Goal: Information Seeking & Learning: Learn about a topic

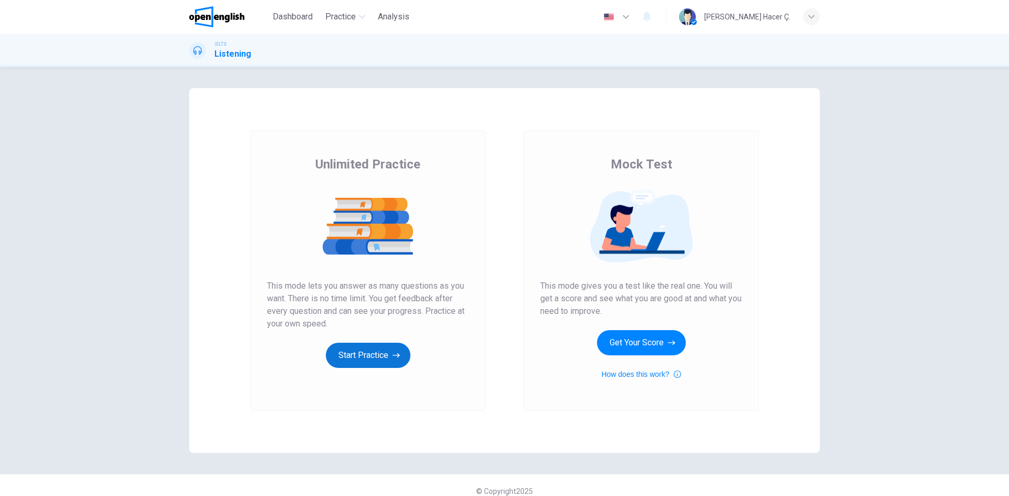
click at [370, 351] on button "Start Practice" at bounding box center [368, 355] width 85 height 25
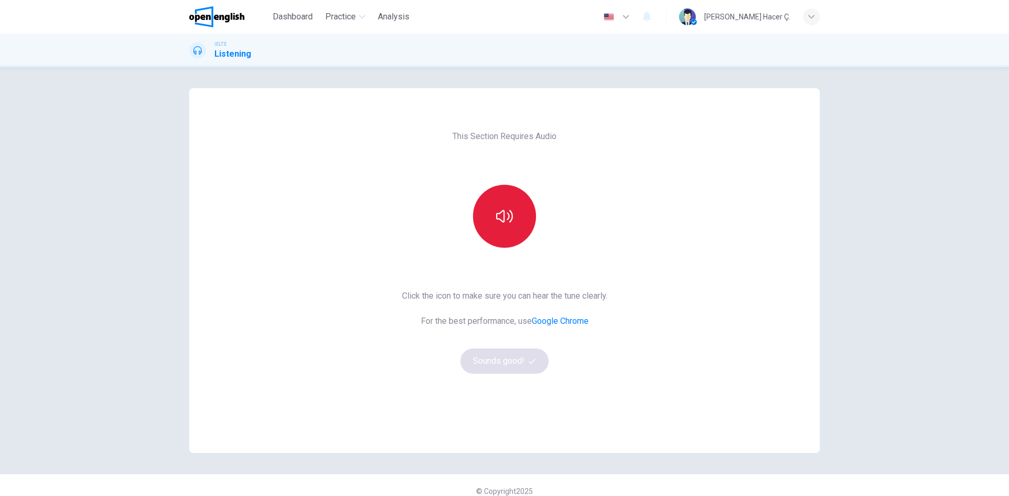
click at [498, 209] on icon "button" at bounding box center [504, 216] width 17 height 17
click at [515, 367] on button "Sounds good!" at bounding box center [504, 361] width 88 height 25
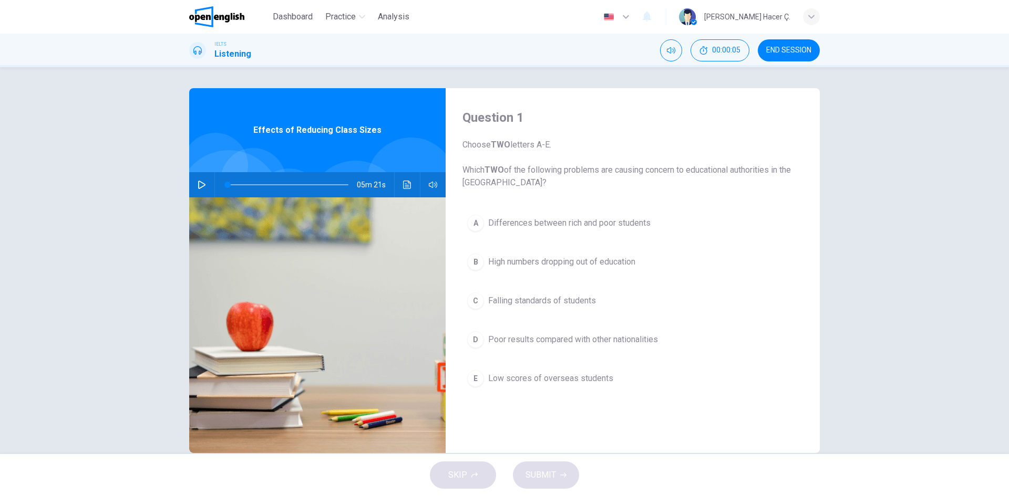
click at [194, 185] on button "button" at bounding box center [201, 184] width 17 height 25
click at [400, 186] on button "Click to see the audio transcription" at bounding box center [407, 184] width 17 height 25
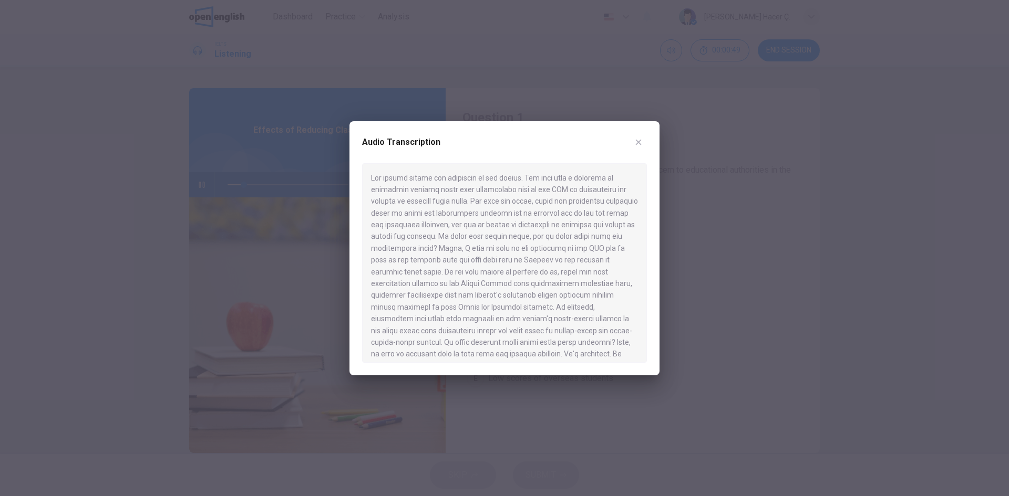
click at [636, 144] on icon "button" at bounding box center [639, 142] width 6 height 6
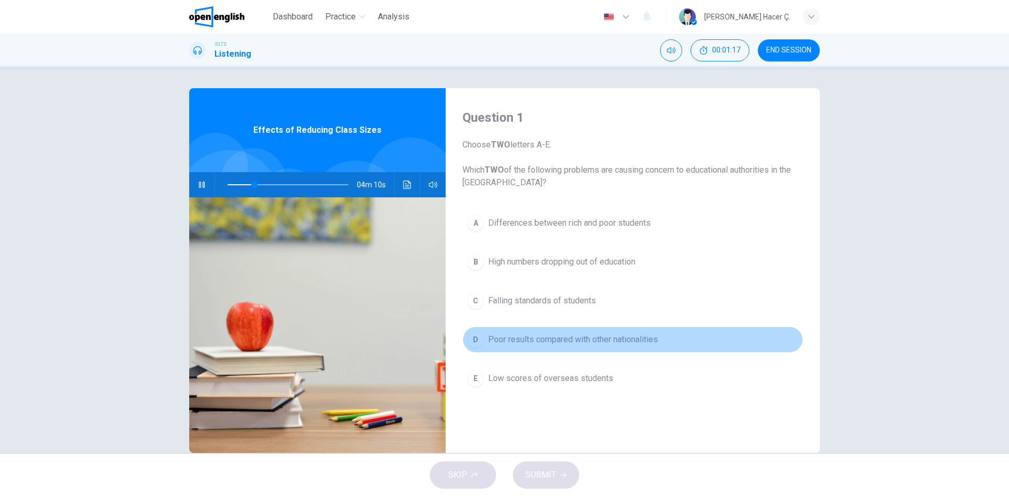
click at [474, 338] on div "D" at bounding box center [475, 339] width 17 height 17
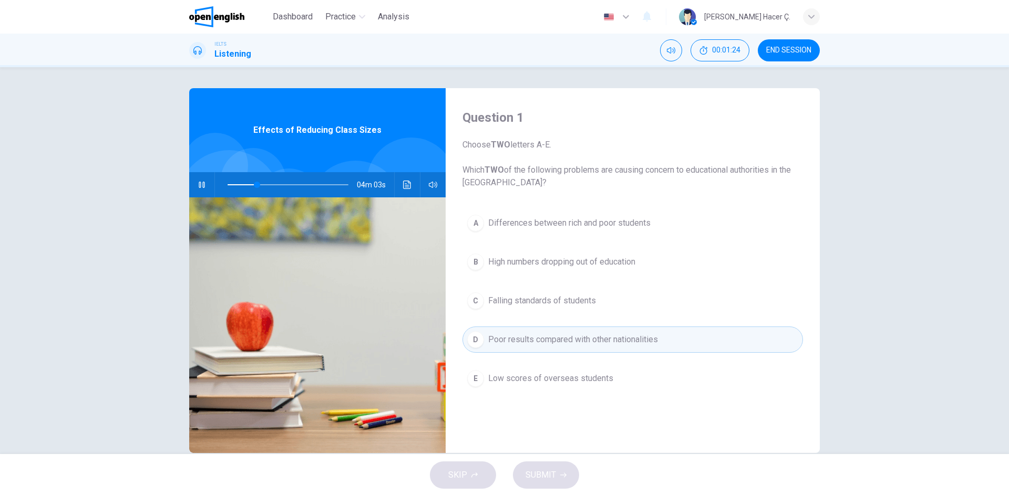
click at [482, 370] on button "E Low scores of overseas students" at bounding box center [632, 379] width 340 height 26
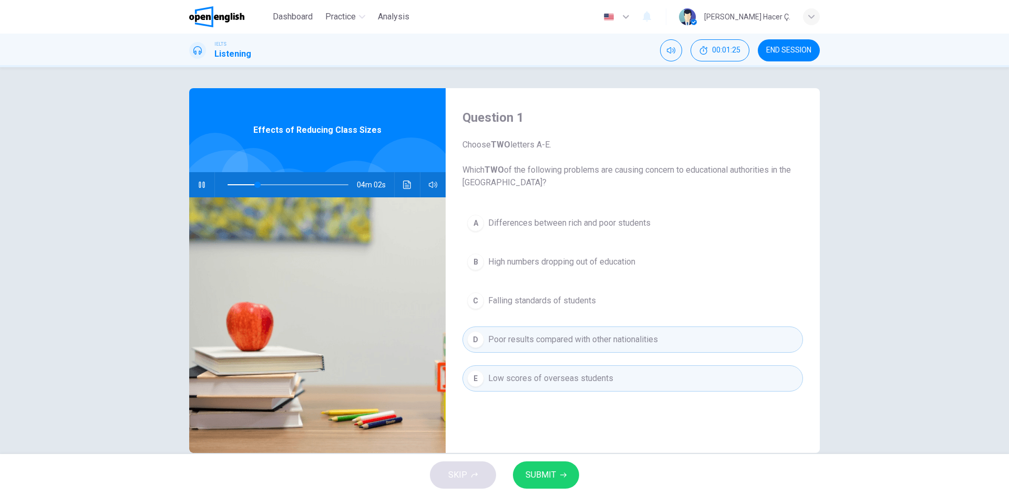
click at [563, 480] on button "SUBMIT" at bounding box center [546, 475] width 66 height 27
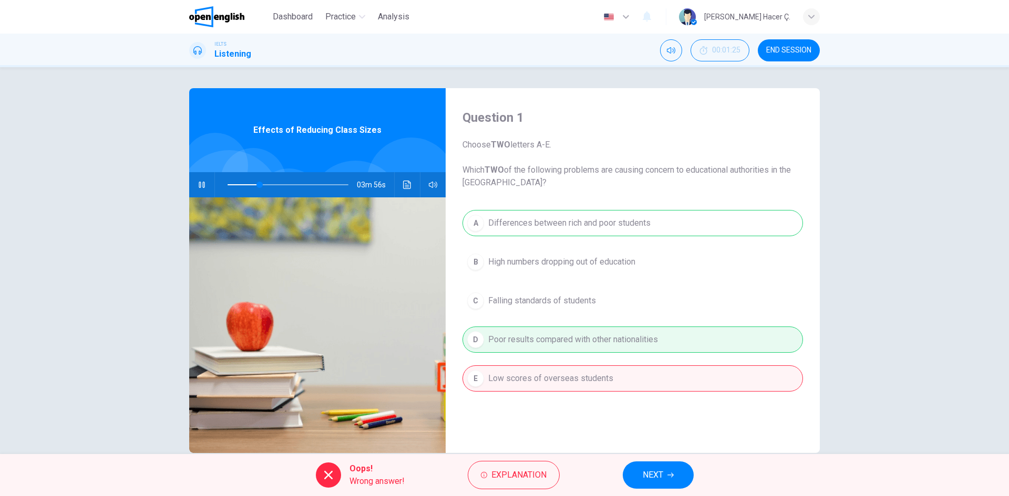
click at [647, 470] on span "NEXT" at bounding box center [652, 475] width 20 height 15
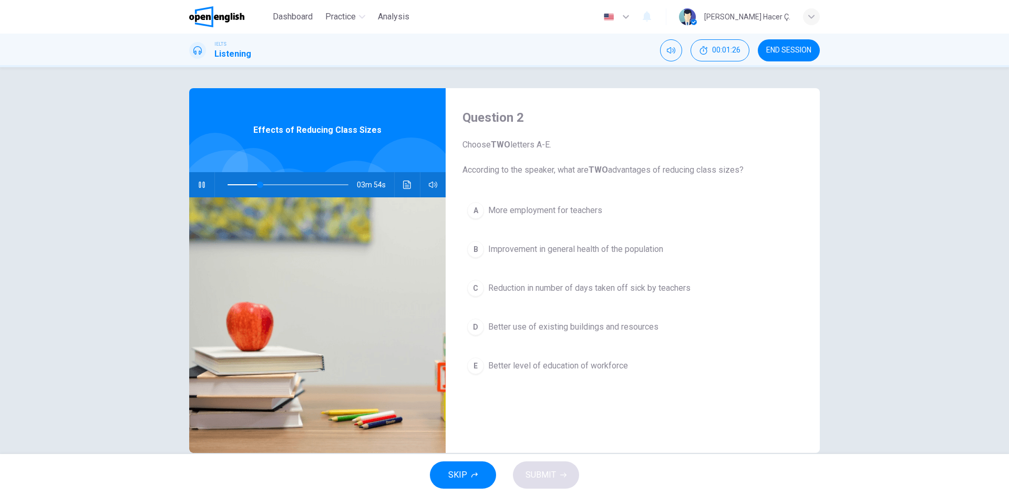
type input "**"
